Goal: Browse casually

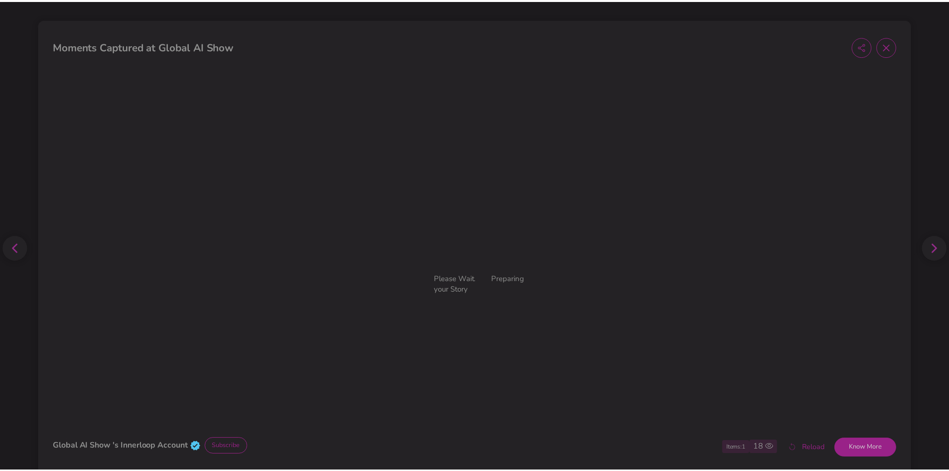
scroll to position [1021, 0]
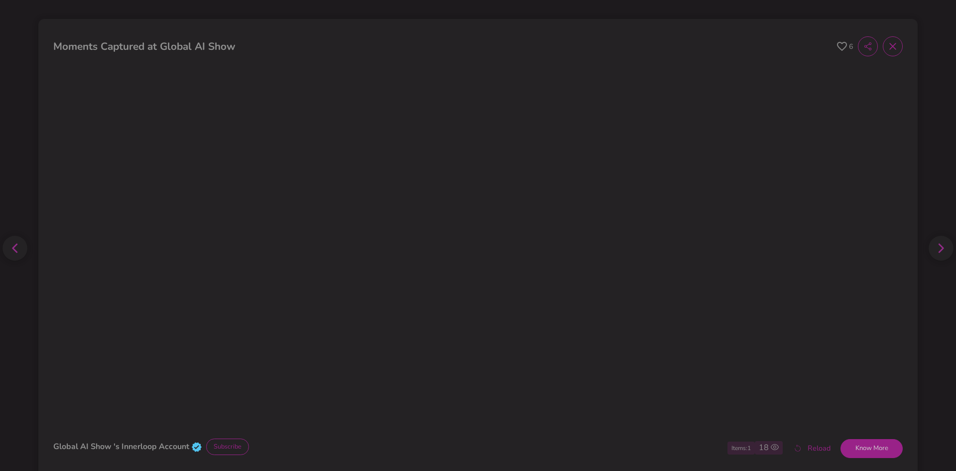
click at [890, 47] on icon at bounding box center [893, 46] width 6 height 6
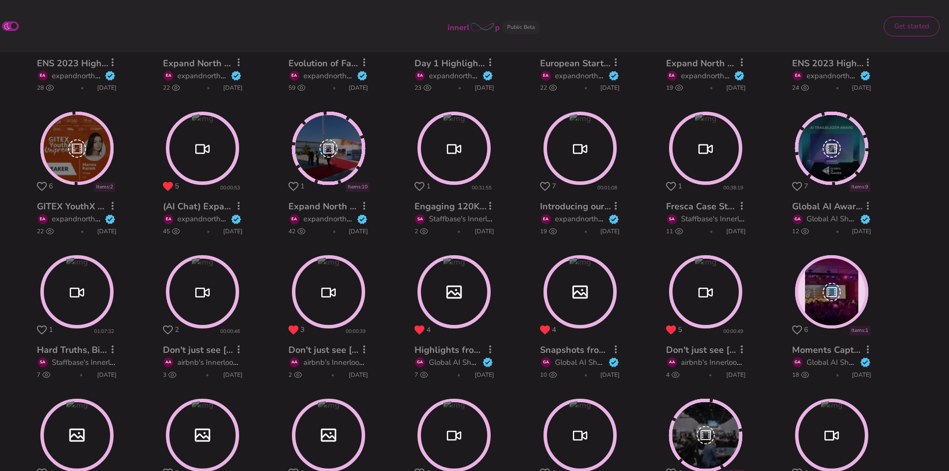
click at [467, 155] on circle at bounding box center [454, 148] width 70 height 70
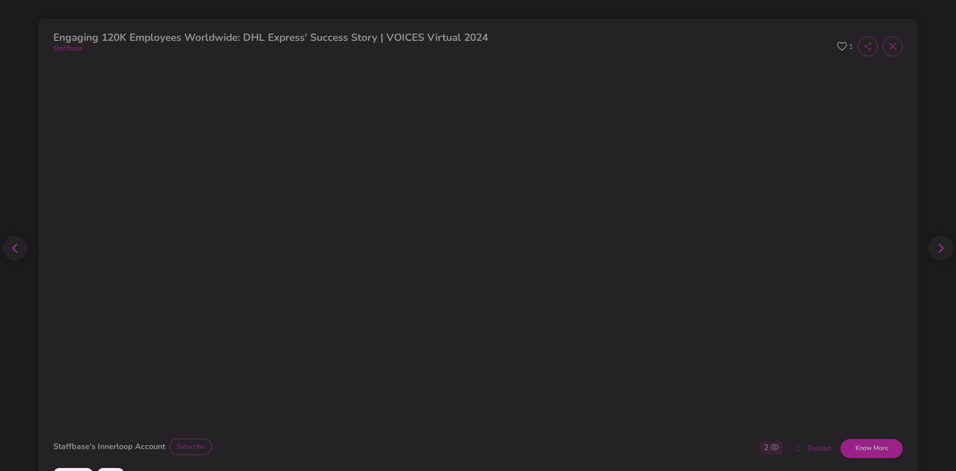
click at [890, 45] on icon at bounding box center [893, 46] width 6 height 6
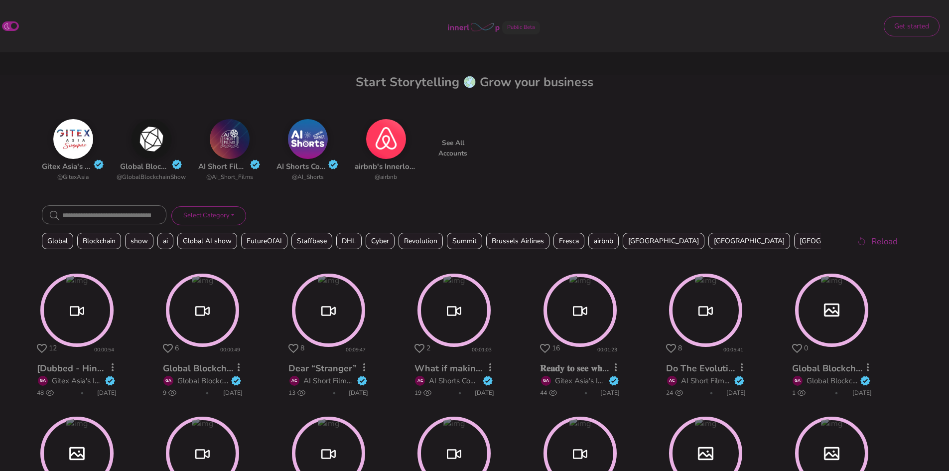
click at [483, 23] on span at bounding box center [474, 26] width 55 height 17
